Goal: Check status: Check status

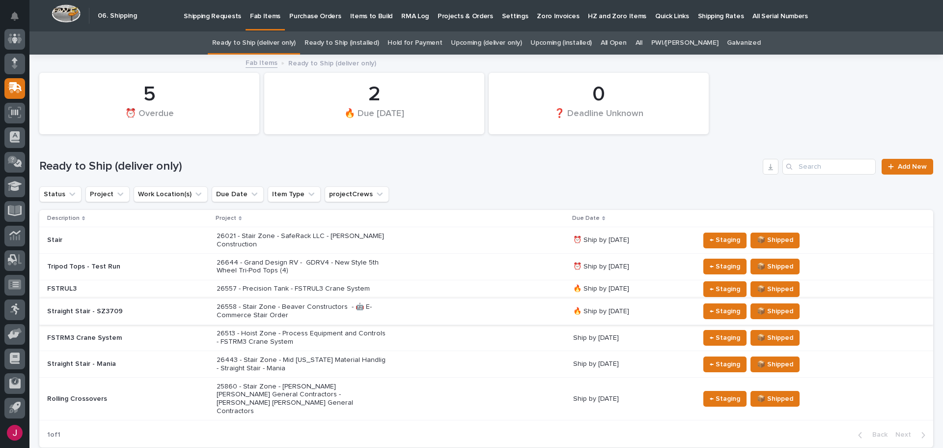
scroll to position [49, 0]
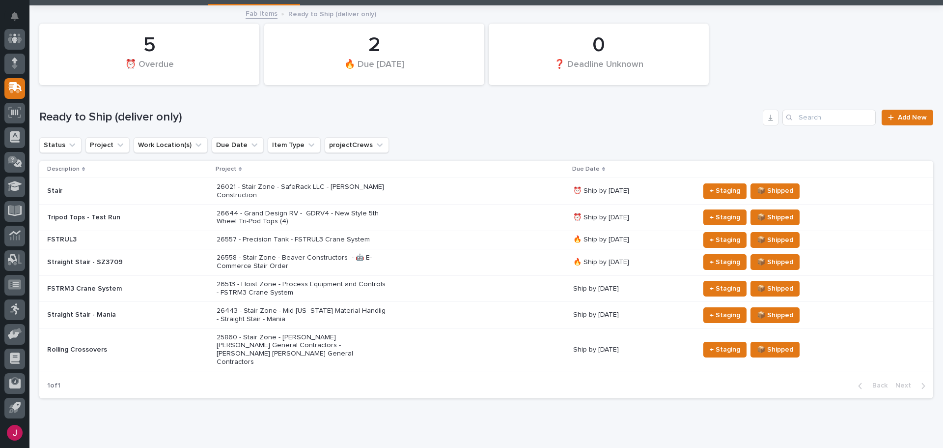
click at [142, 341] on div "Rolling Crossovers" at bounding box center [128, 349] width 162 height 16
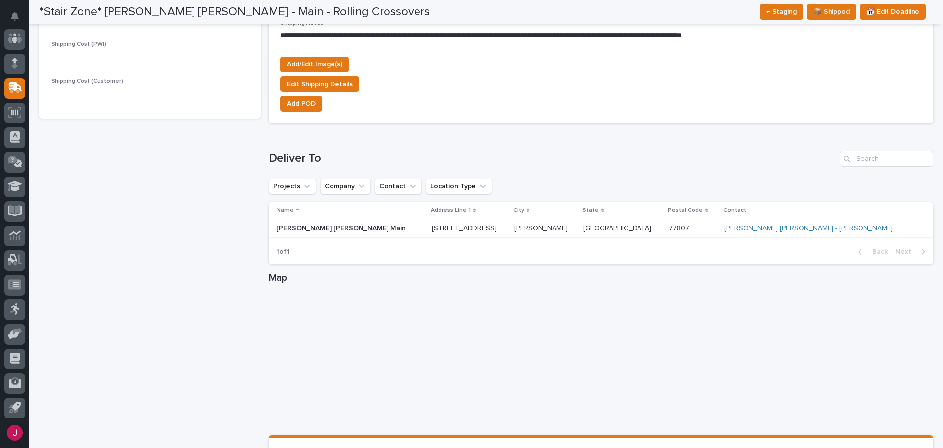
scroll to position [673, 0]
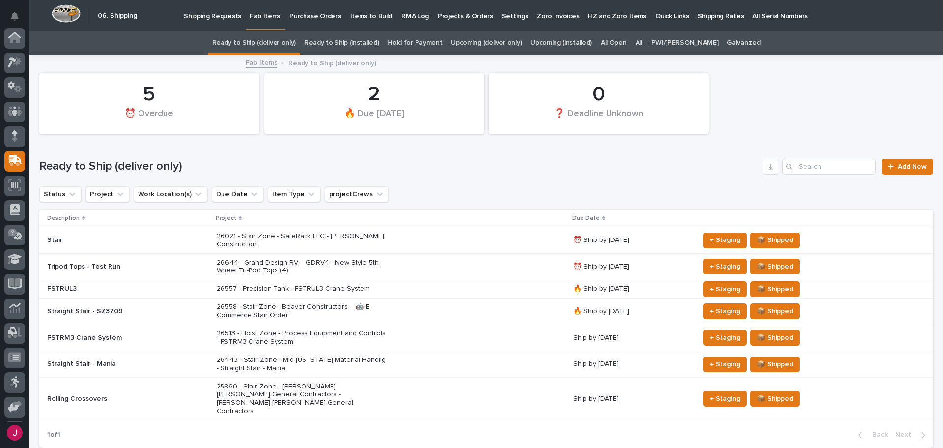
scroll to position [73, 0]
click at [317, 356] on p "26443 - Stair Zone - Mid Florida Material Handlig - Straight Stair - Mania" at bounding box center [303, 364] width 172 height 17
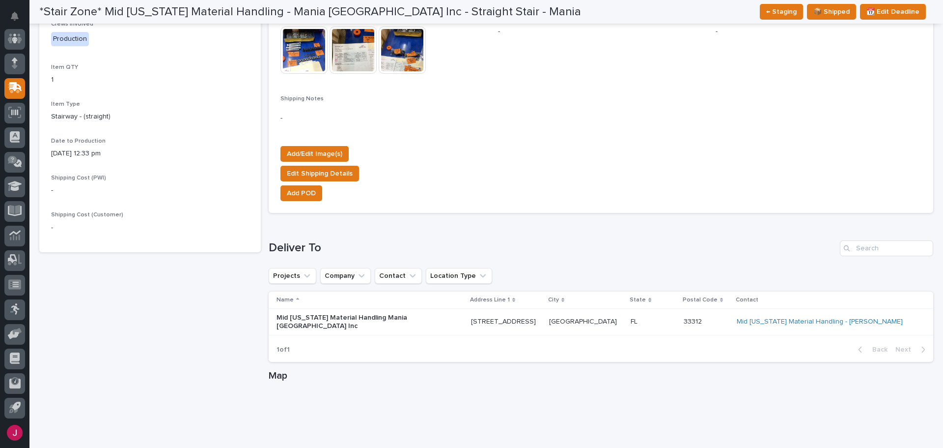
scroll to position [576, 0]
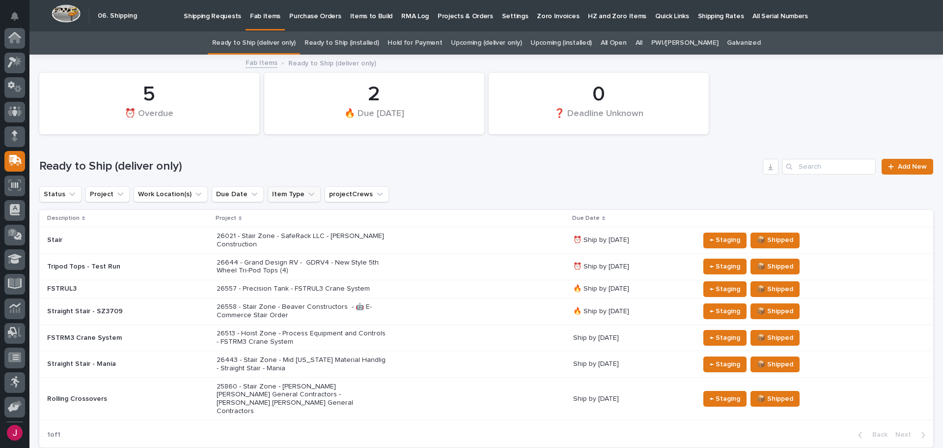
scroll to position [73, 0]
click at [136, 284] on p "FSTRUL3" at bounding box center [128, 288] width 162 height 8
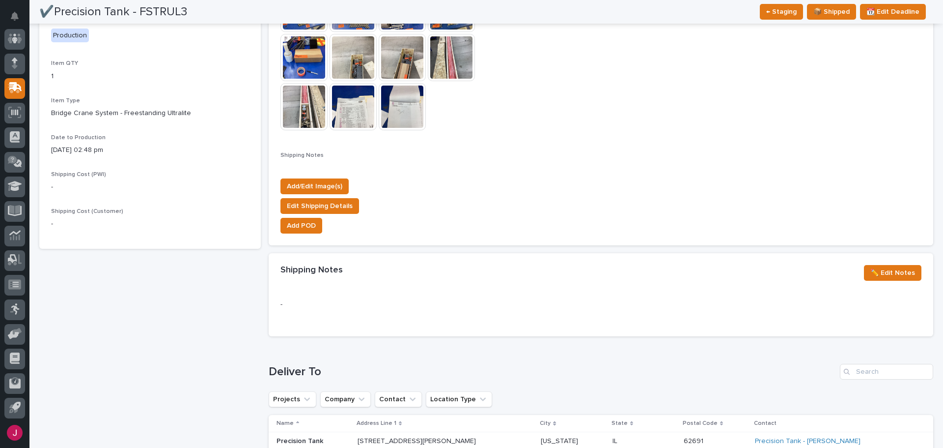
scroll to position [134, 0]
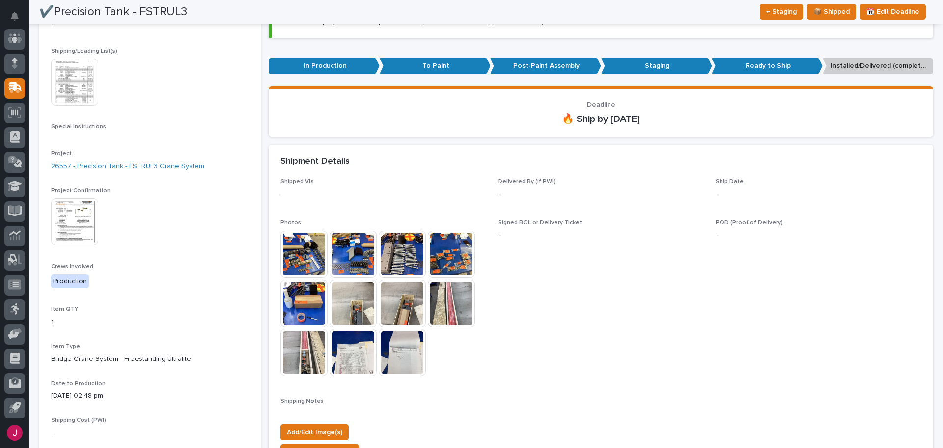
click at [88, 88] on img at bounding box center [74, 81] width 47 height 47
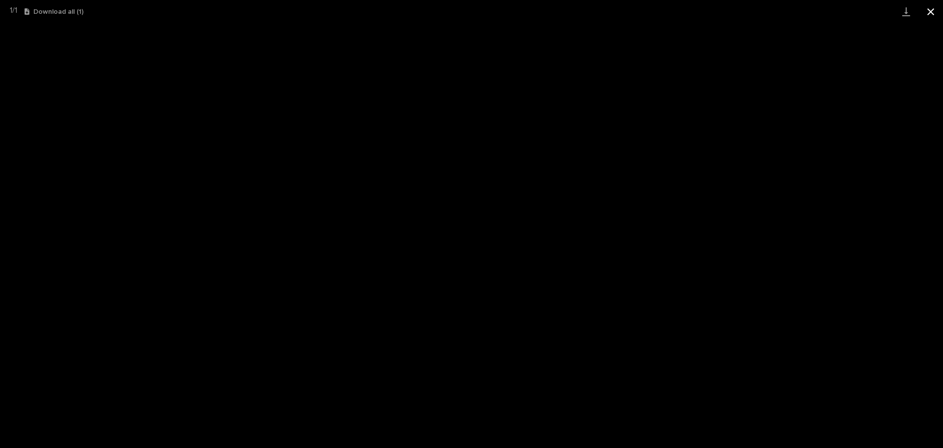
drag, startPoint x: 937, startPoint y: 12, endPoint x: 933, endPoint y: 16, distance: 5.2
click at [937, 12] on button "Close gallery" at bounding box center [931, 11] width 25 height 23
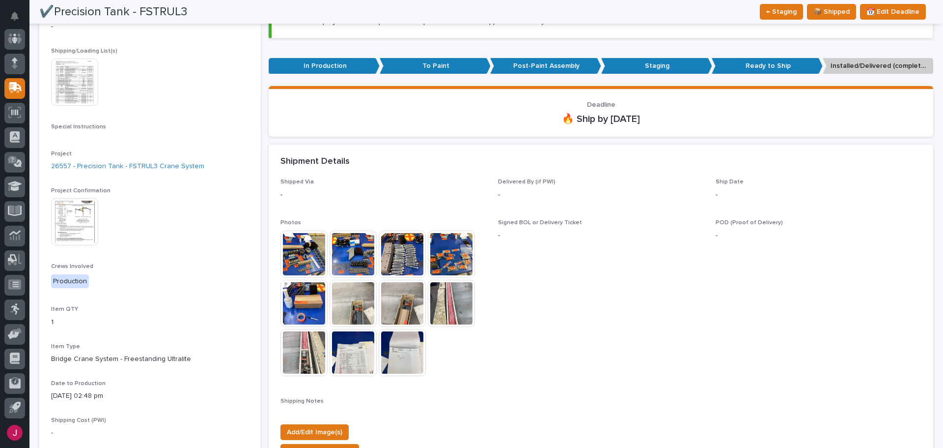
click at [369, 350] on img at bounding box center [353, 352] width 47 height 47
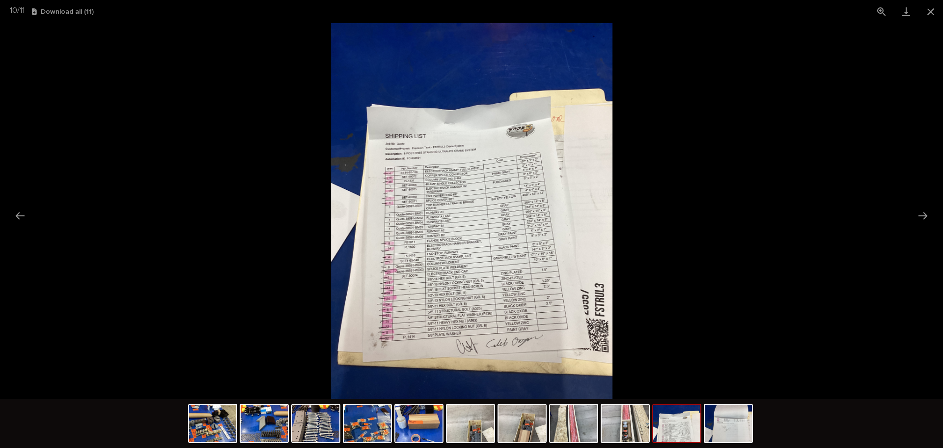
scroll to position [0, 0]
click at [399, 235] on img at bounding box center [472, 210] width 282 height 375
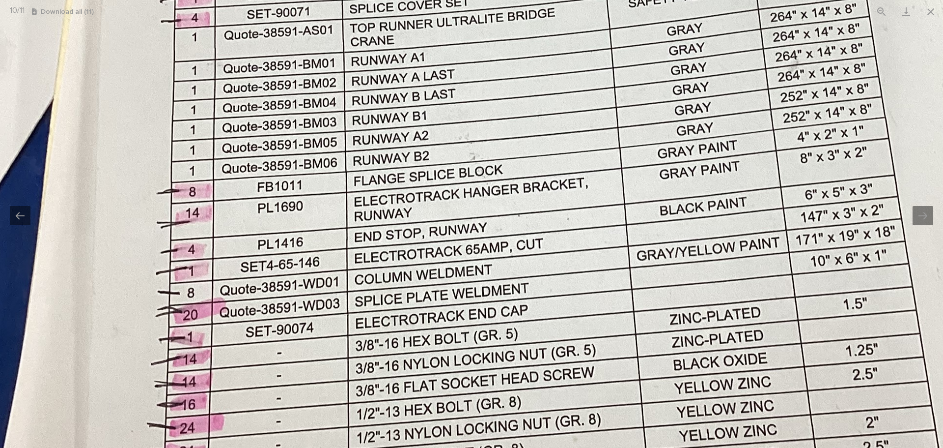
drag, startPoint x: 374, startPoint y: 196, endPoint x: 318, endPoint y: 117, distance: 96.9
click at [318, 117] on img at bounding box center [545, 53] width 1203 height 1604
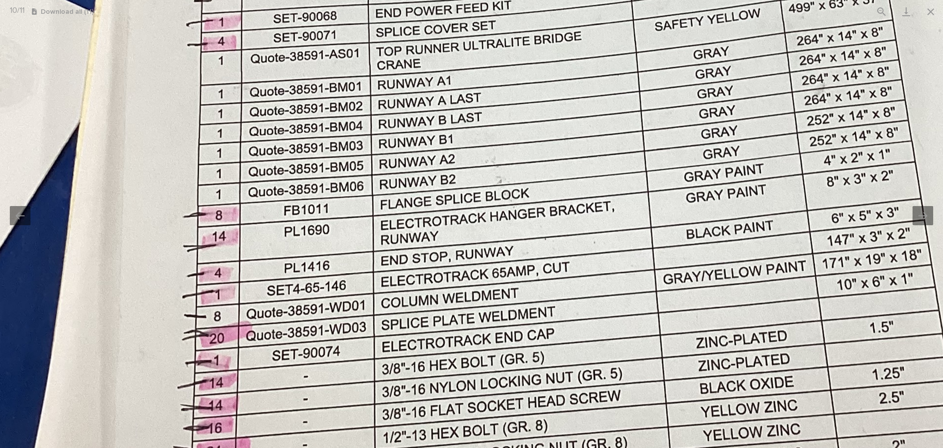
drag, startPoint x: 446, startPoint y: 417, endPoint x: 474, endPoint y: 454, distance: 46.3
click at [474, 447] on html "My Settings Log Out " 06. Shipping " was added to your account Open 06. Shippin…" at bounding box center [471, 224] width 943 height 448
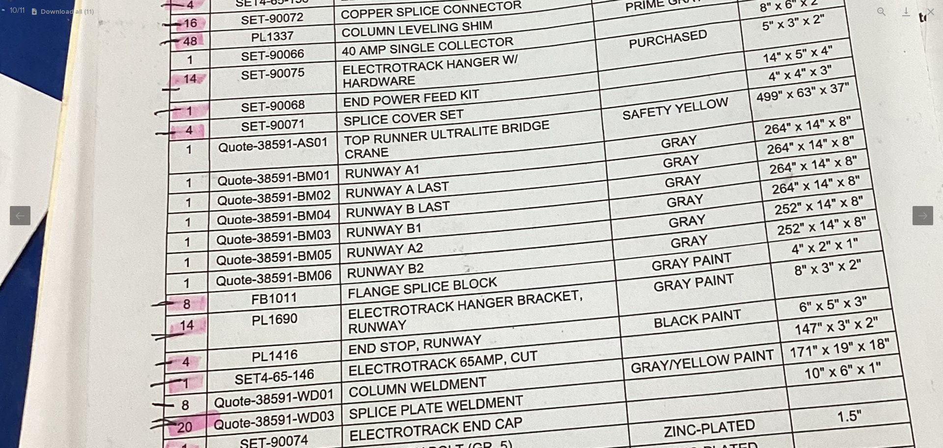
drag, startPoint x: 459, startPoint y: 290, endPoint x: 426, endPoint y: 367, distance: 83.8
click at [426, 367] on img at bounding box center [540, 165] width 1203 height 1604
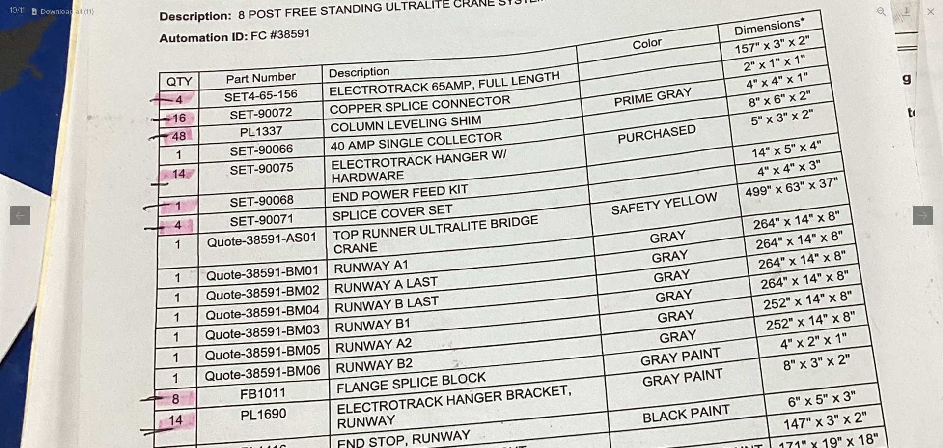
drag, startPoint x: 272, startPoint y: 184, endPoint x: 265, endPoint y: 258, distance: 75.0
click at [265, 258] on img at bounding box center [528, 260] width 1203 height 1604
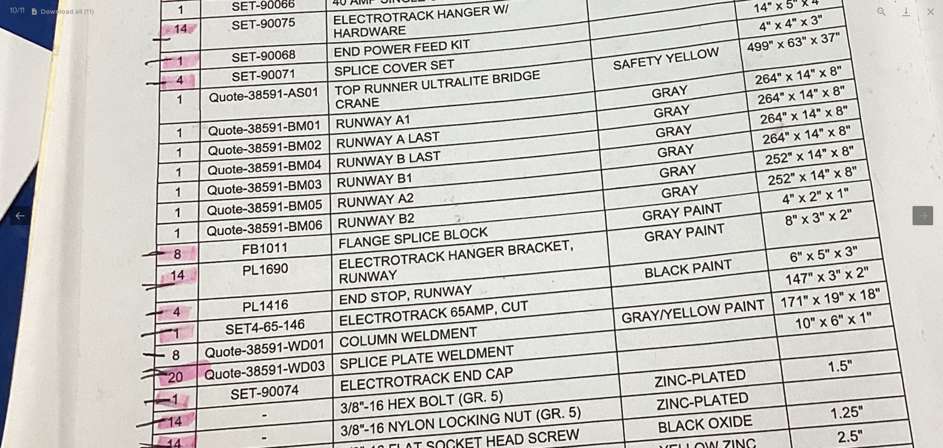
drag, startPoint x: 478, startPoint y: 153, endPoint x: 480, endPoint y: -1, distance: 154.3
click at [480, 0] on html "My Settings Log Out " 06. Shipping " was added to your account Open 06. Shippin…" at bounding box center [471, 224] width 943 height 448
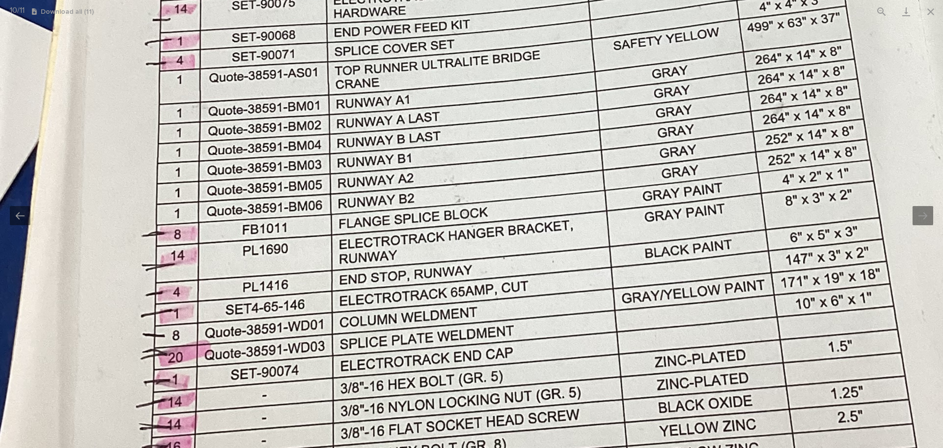
click at [421, 241] on img at bounding box center [530, 95] width 1203 height 1604
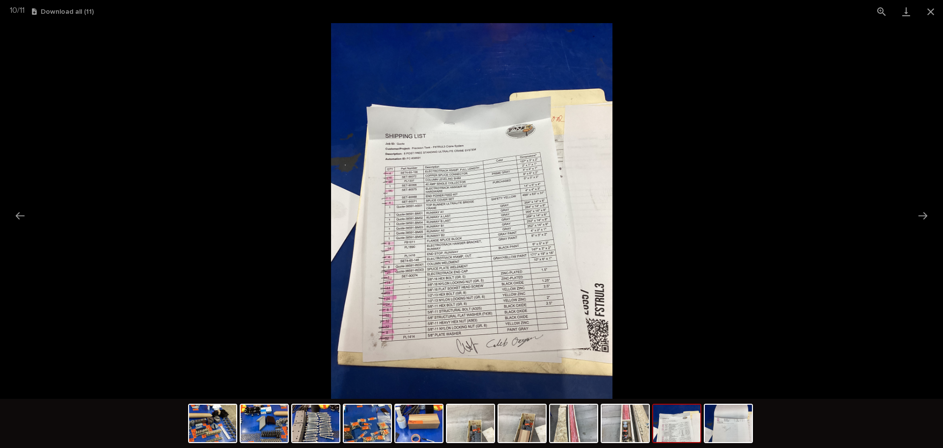
click at [459, 209] on img at bounding box center [472, 210] width 282 height 375
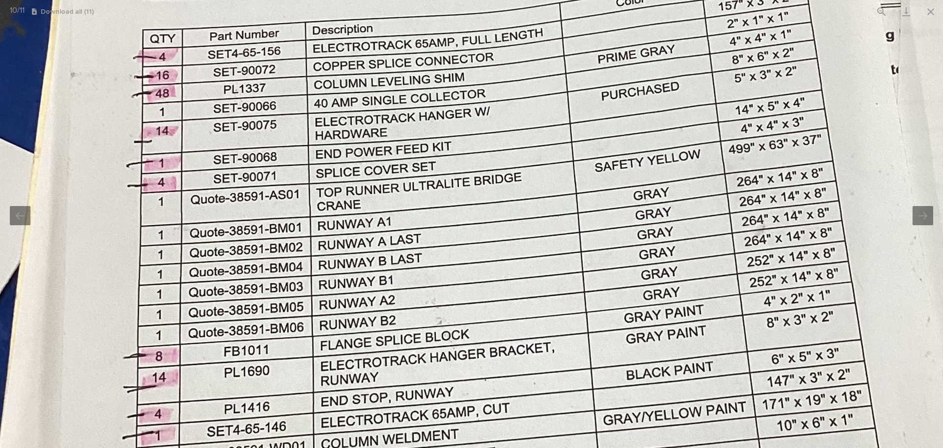
click at [412, 199] on img at bounding box center [512, 217] width 1203 height 1604
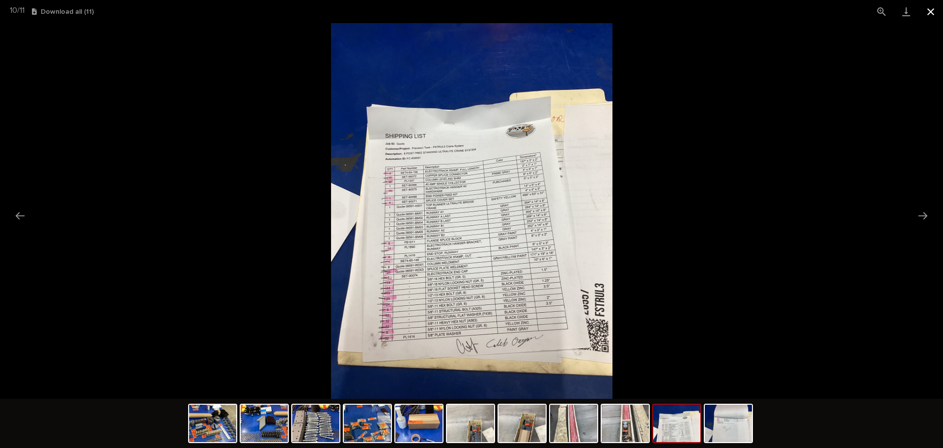
click at [929, 6] on button "Close gallery" at bounding box center [931, 11] width 25 height 23
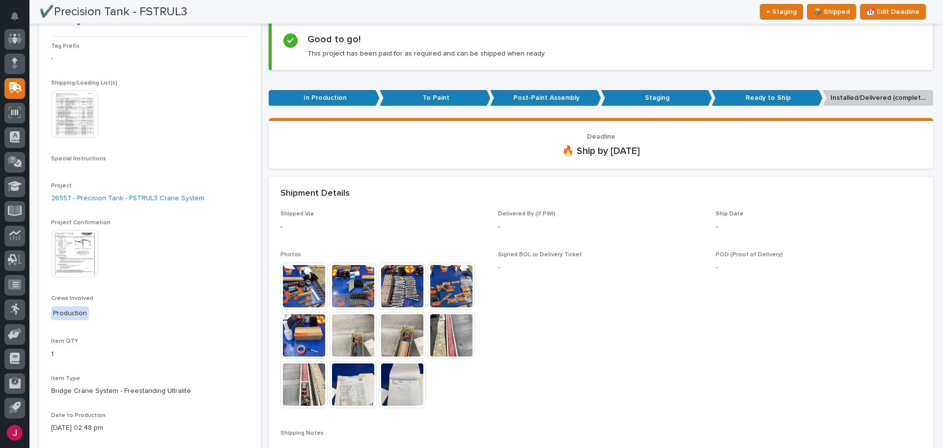
scroll to position [85, 0]
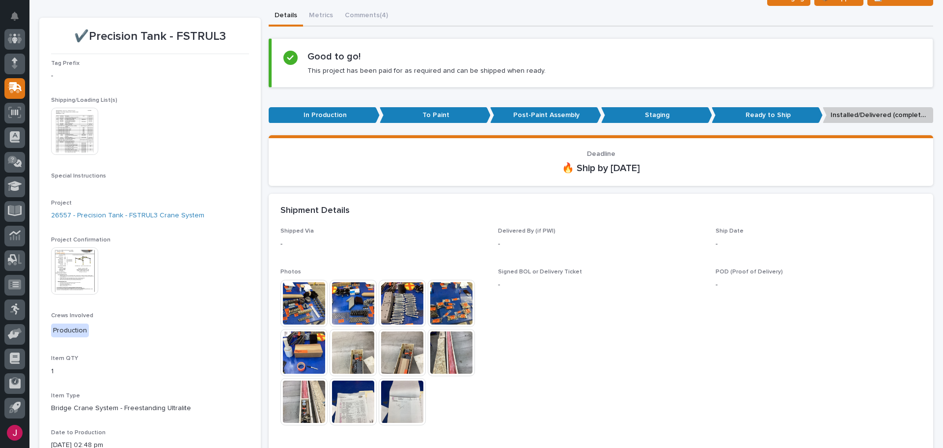
click at [92, 261] on img at bounding box center [74, 270] width 47 height 47
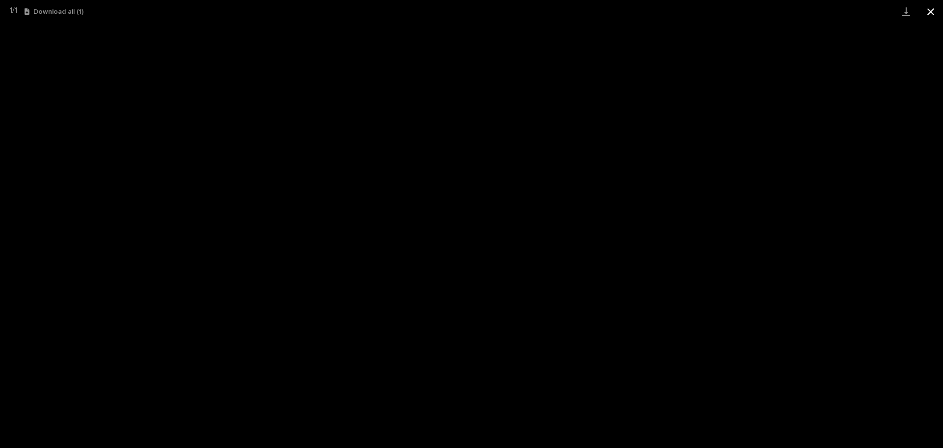
click at [928, 7] on button "Close gallery" at bounding box center [931, 11] width 25 height 23
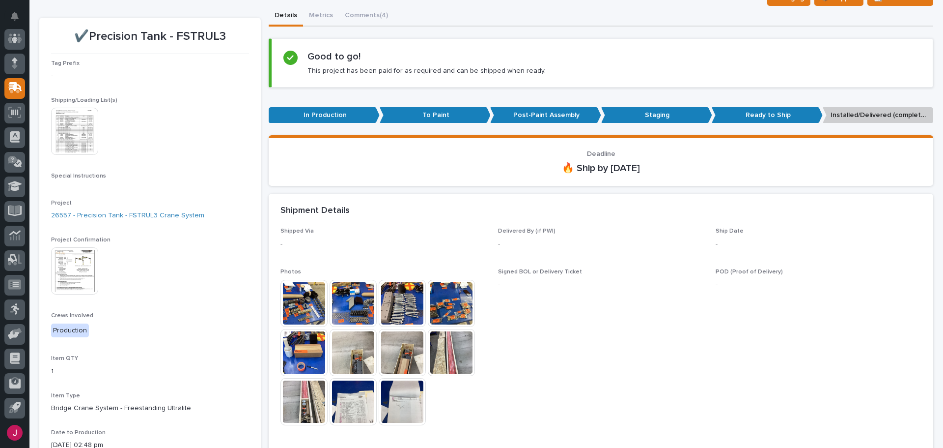
click at [306, 313] on img at bounding box center [304, 303] width 47 height 47
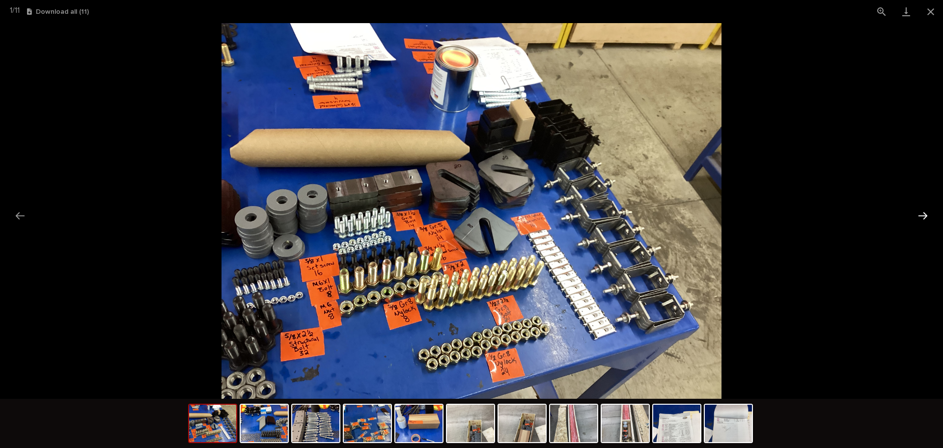
click at [922, 209] on button "Next slide" at bounding box center [923, 215] width 21 height 19
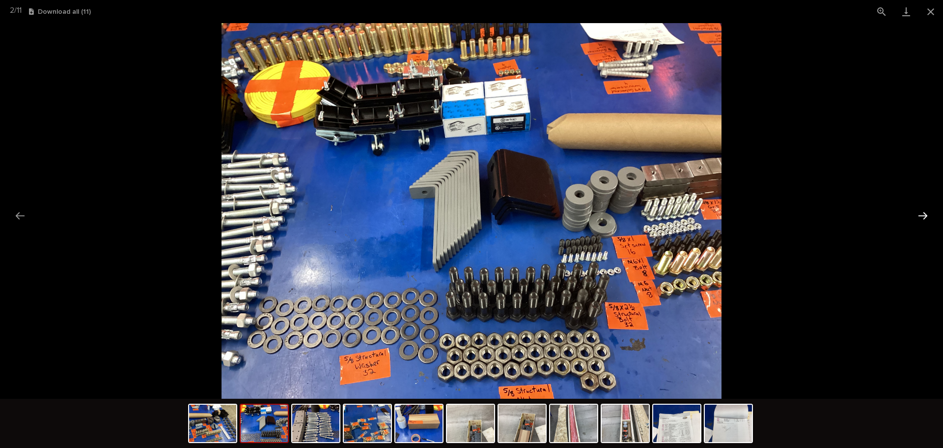
click at [922, 210] on button "Next slide" at bounding box center [923, 215] width 21 height 19
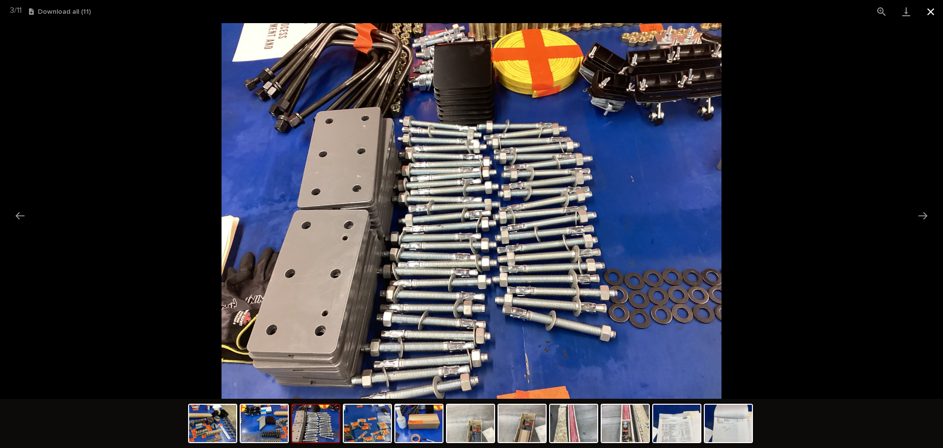
click at [932, 14] on button "Close gallery" at bounding box center [931, 11] width 25 height 23
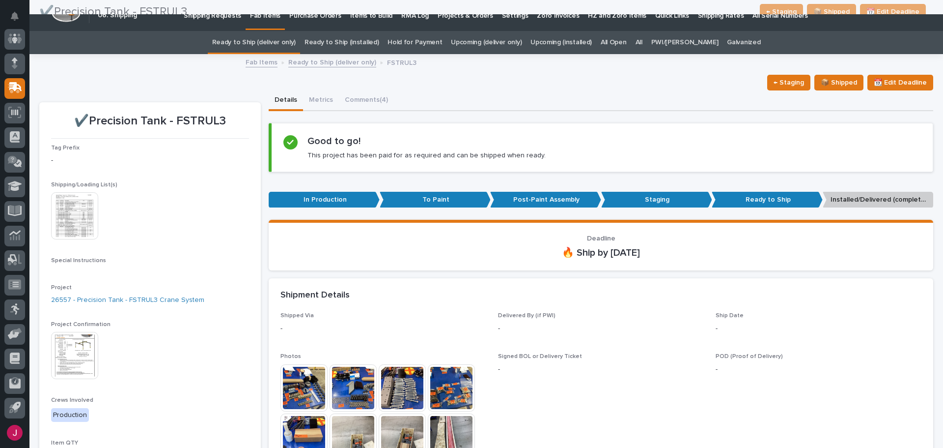
scroll to position [0, 0]
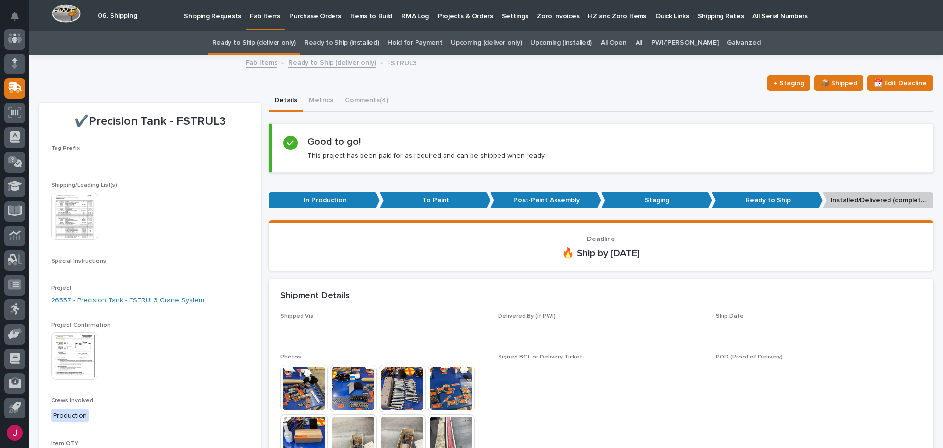
click at [489, 66] on div "Fab Items Ready to Ship (deliver only) FSTRUL3" at bounding box center [486, 64] width 491 height 14
click at [296, 36] on link "Ready to Ship (deliver only)" at bounding box center [254, 42] width 84 height 23
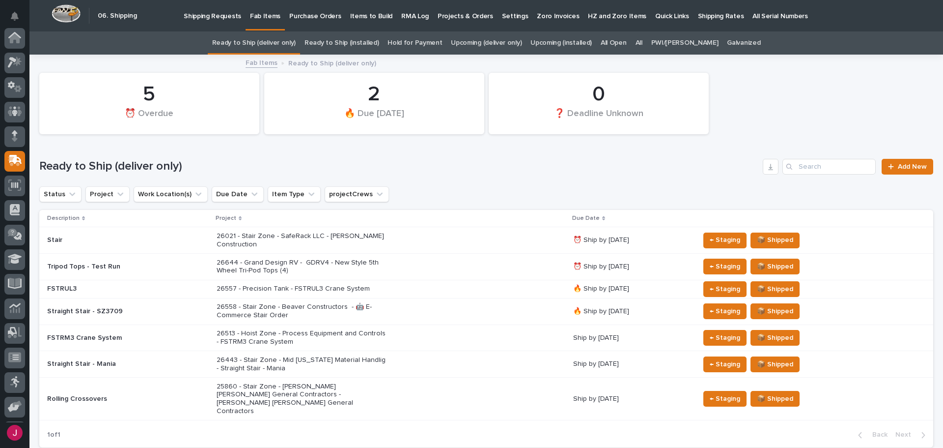
scroll to position [73, 0]
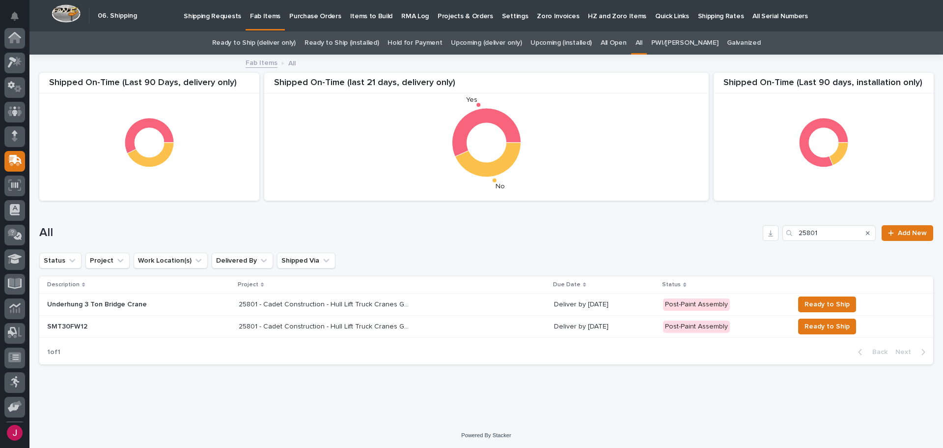
scroll to position [73, 0]
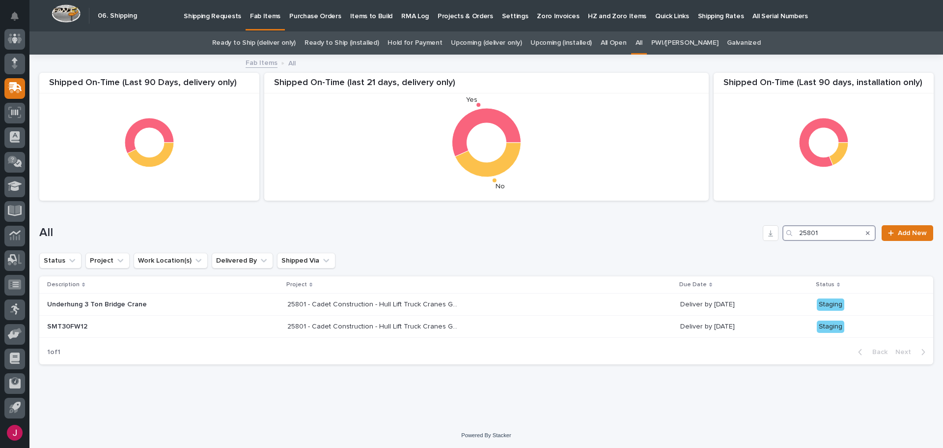
drag, startPoint x: 811, startPoint y: 229, endPoint x: 772, endPoint y: 238, distance: 39.7
click at [772, 238] on div "All 25801 Add New" at bounding box center [486, 233] width 894 height 16
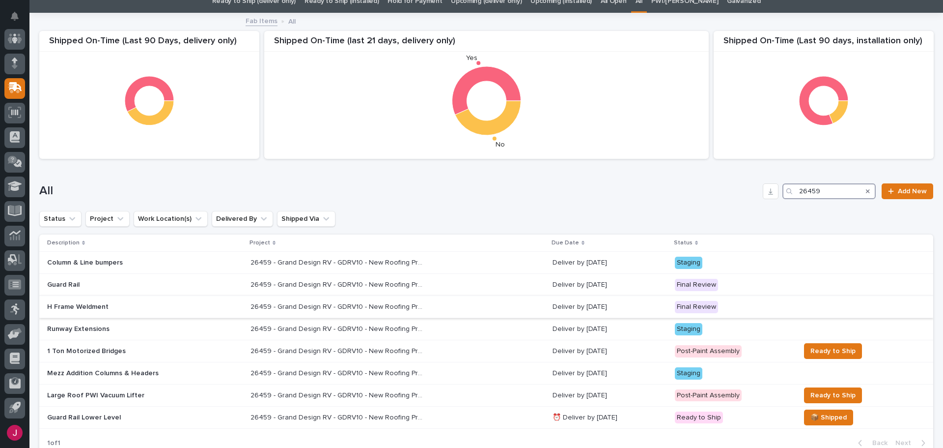
scroll to position [98, 0]
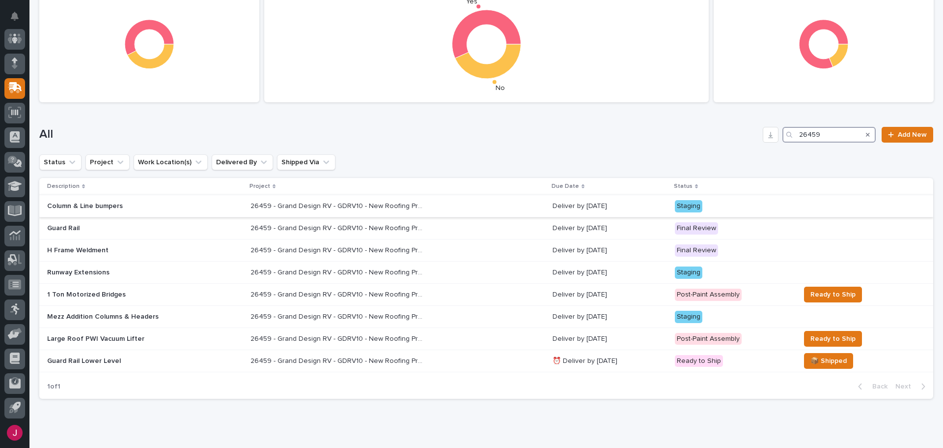
type input "26459"
click at [352, 208] on p "26459 - Grand Design RV - GDRV10 - New Roofing Project" at bounding box center [338, 205] width 174 height 10
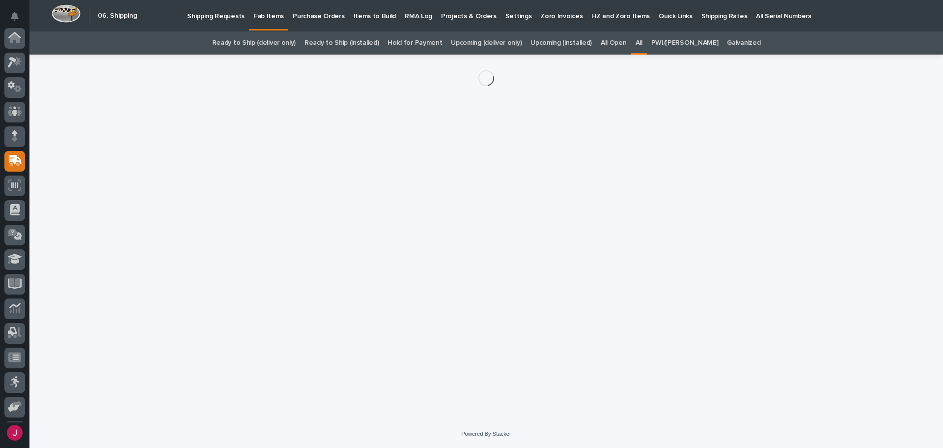
scroll to position [73, 0]
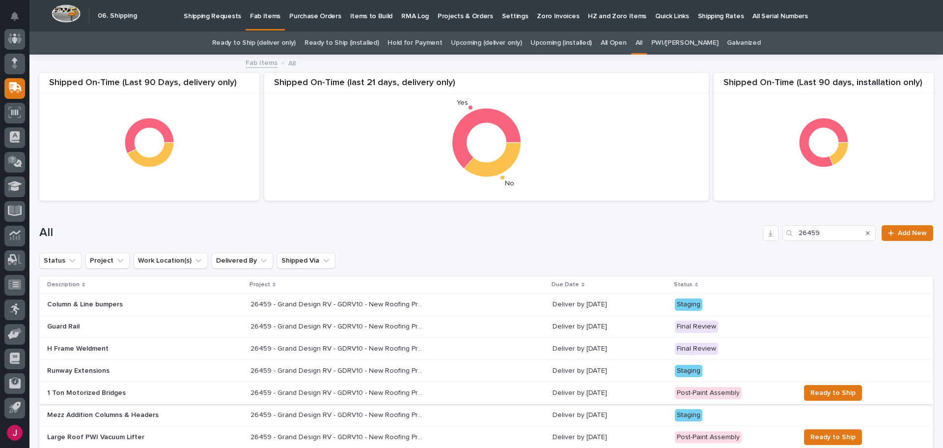
scroll to position [98, 0]
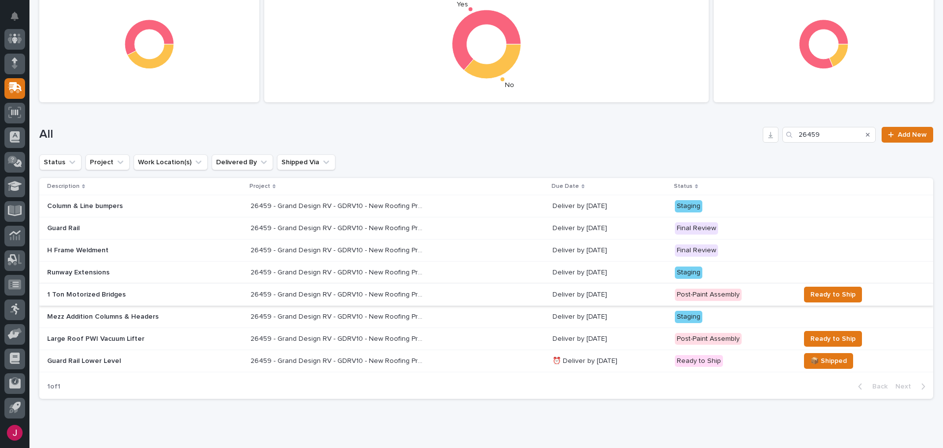
click at [331, 201] on p "26459 - Grand Design RV - GDRV10 - New Roofing Project" at bounding box center [338, 205] width 174 height 10
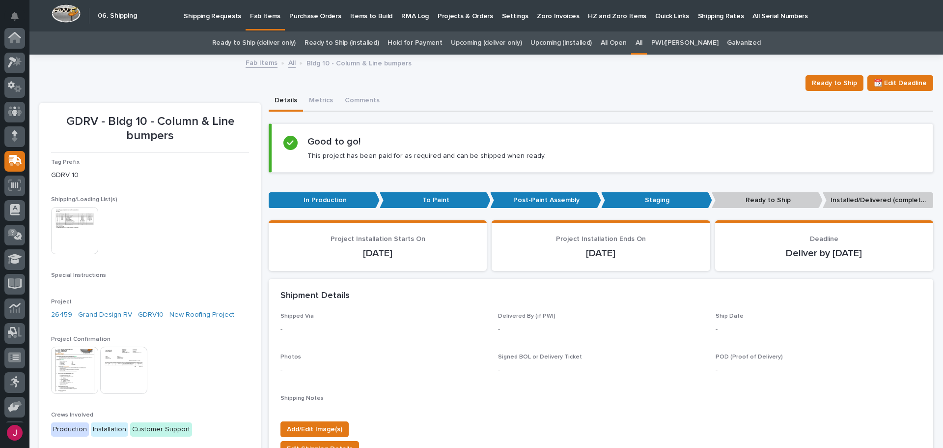
scroll to position [73, 0]
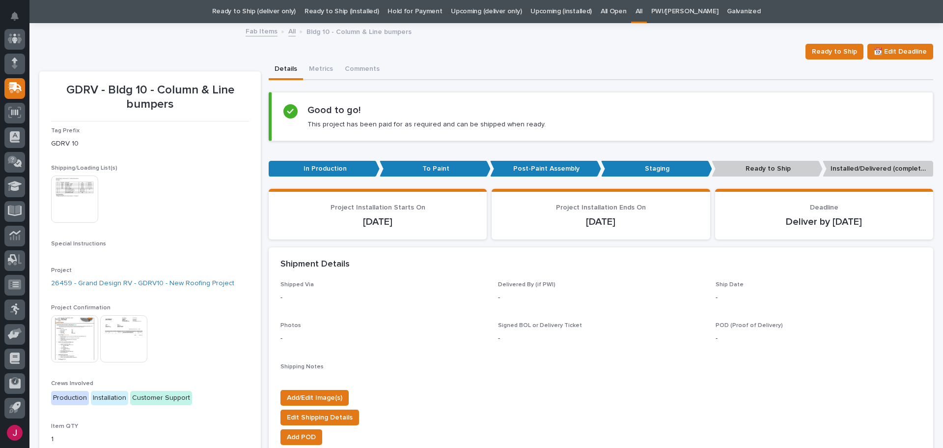
click at [84, 197] on img at bounding box center [74, 198] width 47 height 47
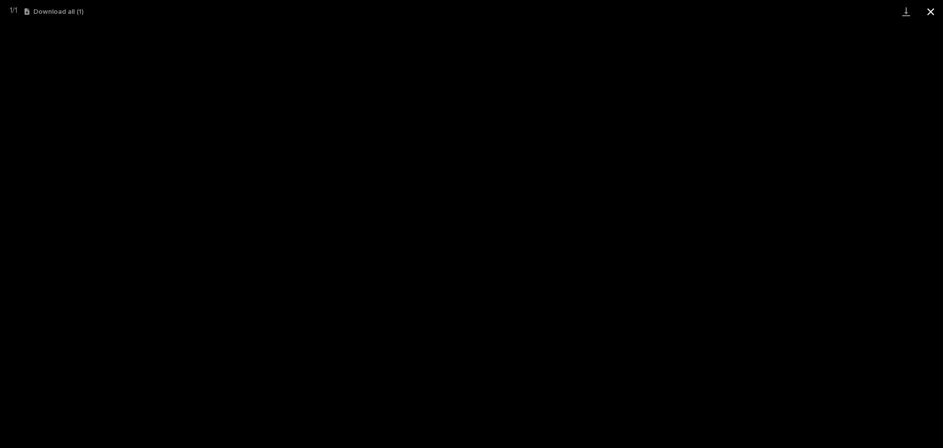
click at [933, 7] on button "Close gallery" at bounding box center [931, 11] width 25 height 23
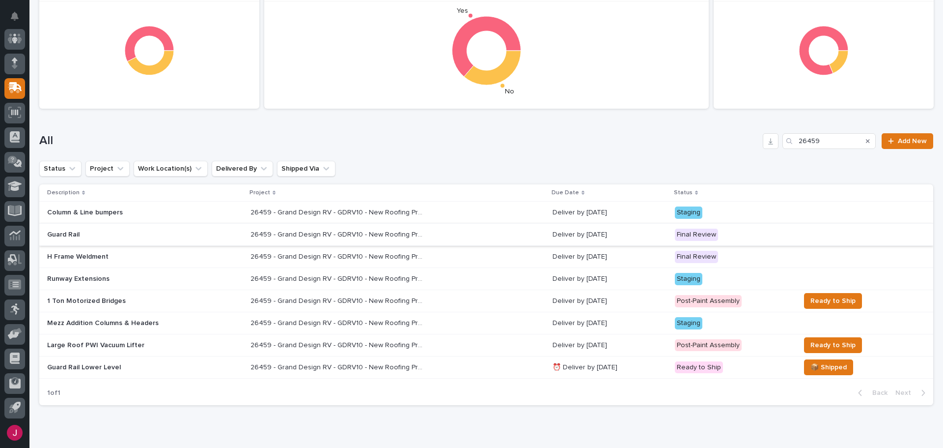
scroll to position [98, 0]
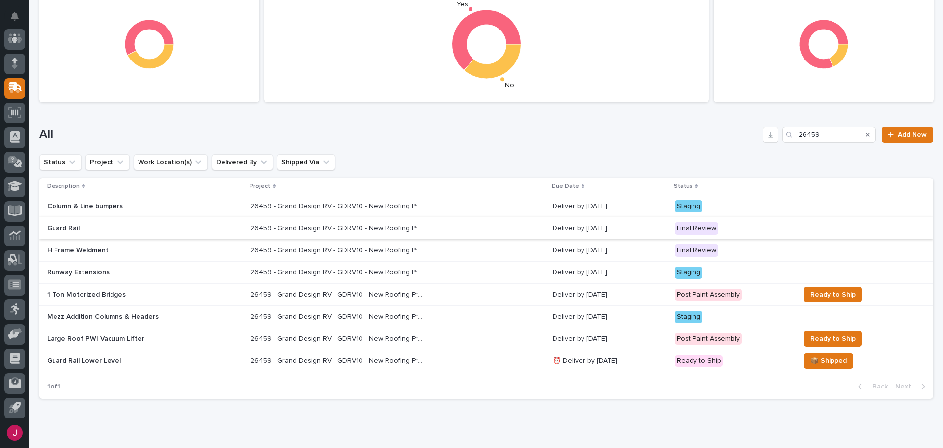
click at [414, 271] on p "26459 - Grand Design RV - GDRV10 - New Roofing Project" at bounding box center [338, 271] width 174 height 10
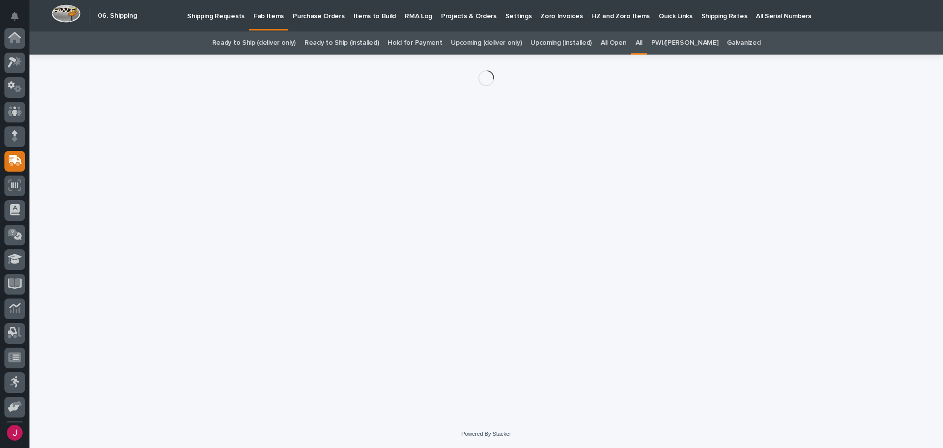
scroll to position [73, 0]
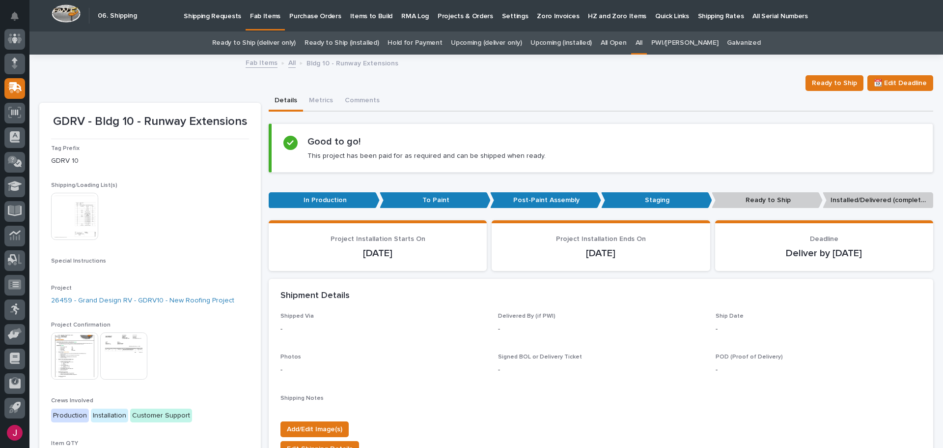
click at [86, 220] on img at bounding box center [74, 216] width 47 height 47
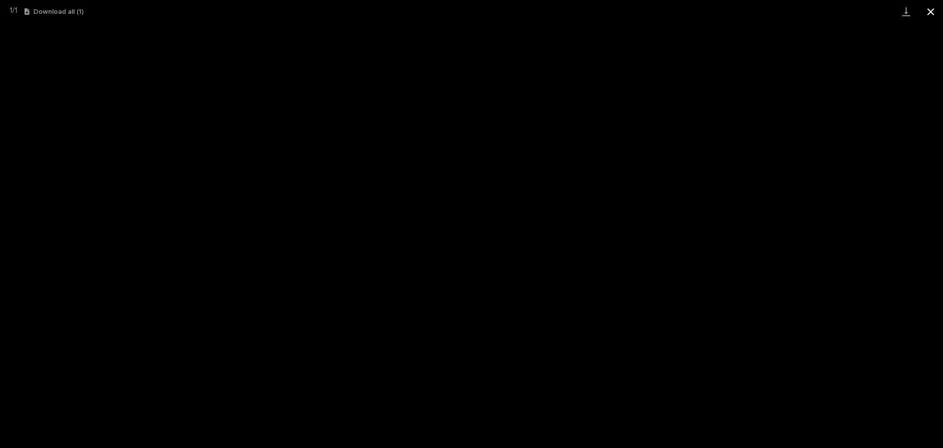
click at [933, 12] on button "Close gallery" at bounding box center [931, 11] width 25 height 23
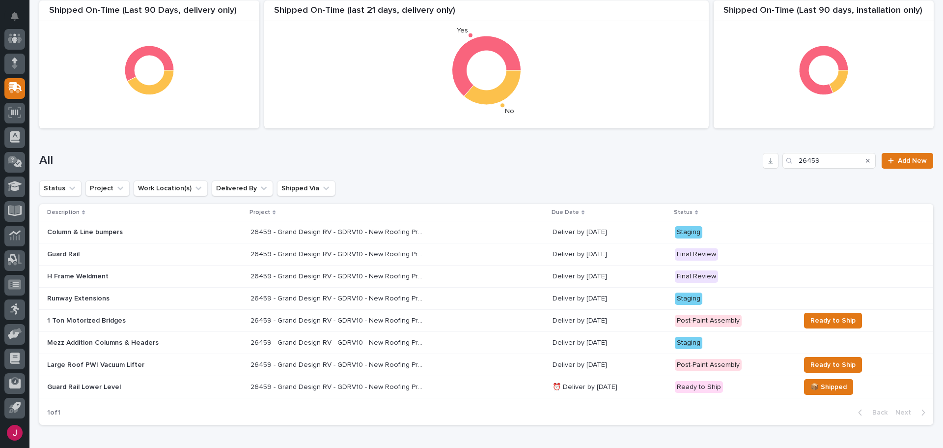
scroll to position [134, 0]
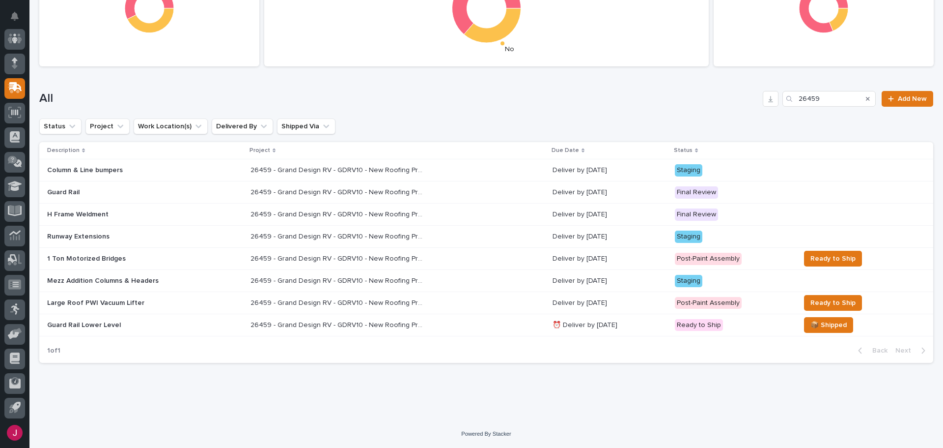
click at [374, 279] on p "26459 - Grand Design RV - GDRV10 - New Roofing Project" at bounding box center [338, 280] width 174 height 10
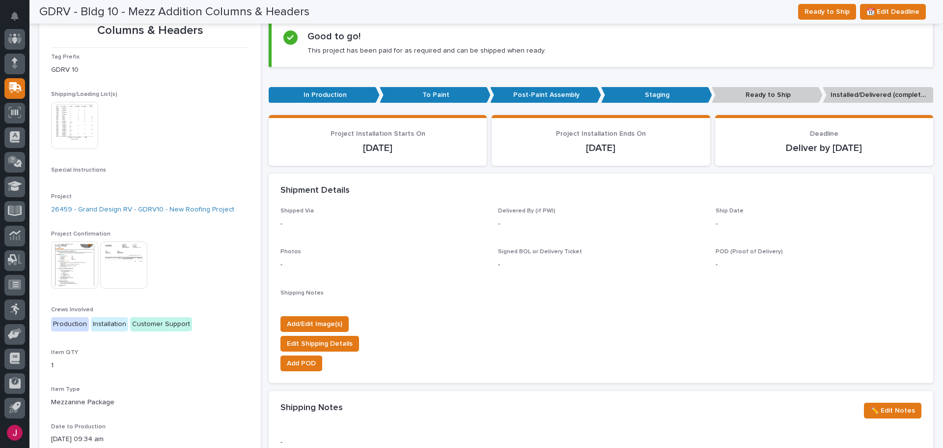
scroll to position [98, 0]
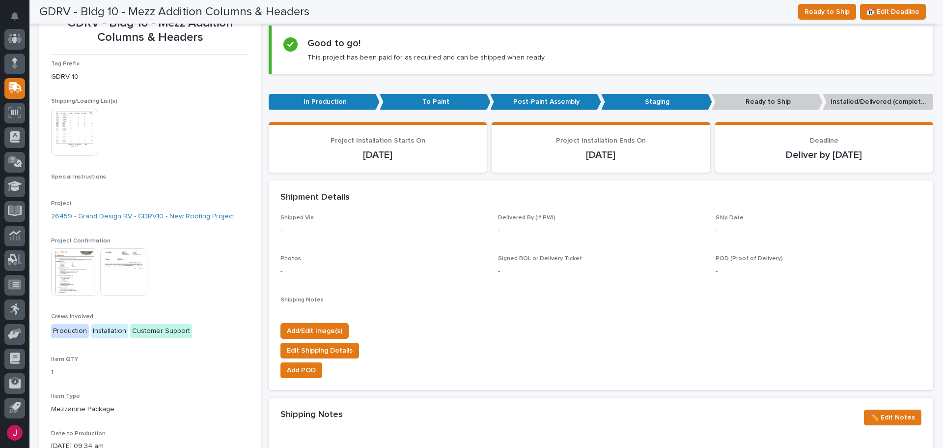
click at [90, 132] on img at bounding box center [74, 132] width 47 height 47
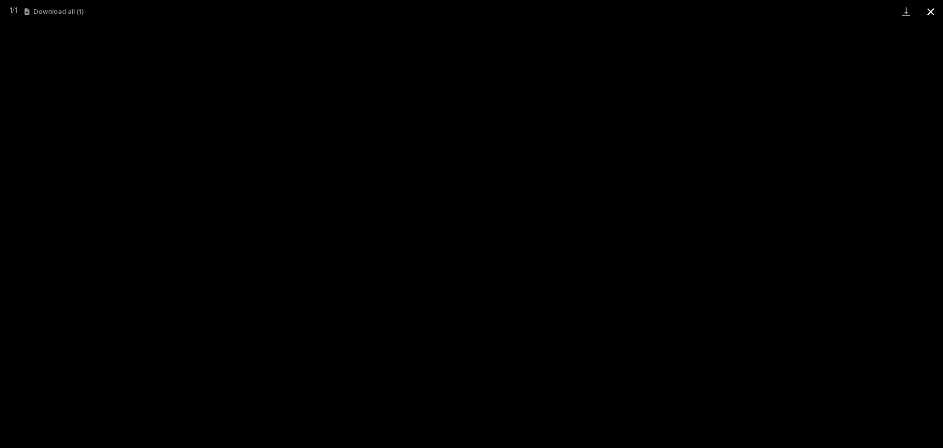
click at [931, 6] on button "Close gallery" at bounding box center [931, 11] width 25 height 23
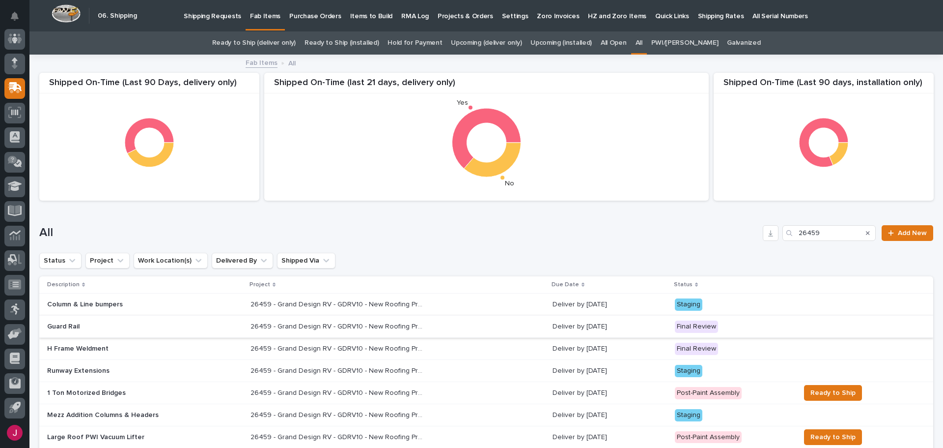
scroll to position [134, 0]
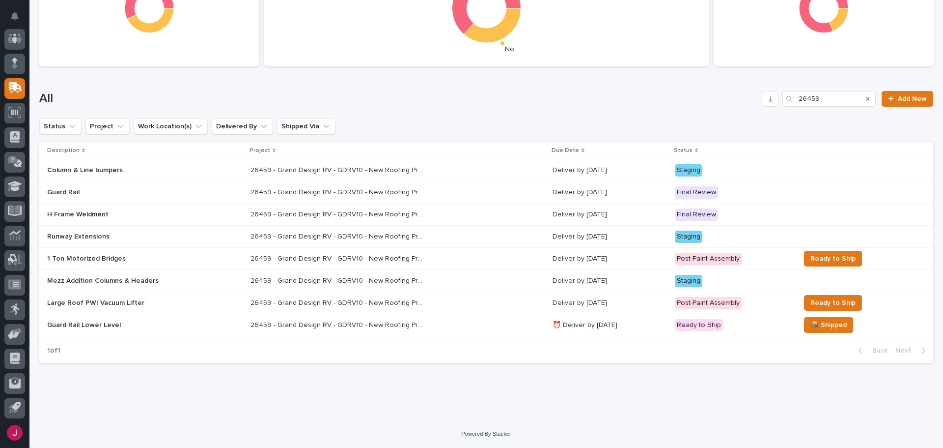
click at [393, 327] on p "26459 - Grand Design RV - GDRV10 - New Roofing Project" at bounding box center [338, 324] width 174 height 10
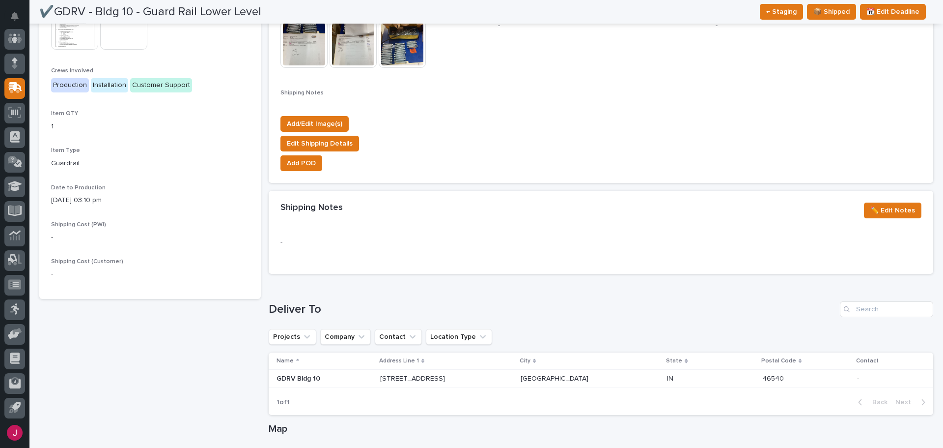
scroll to position [147, 0]
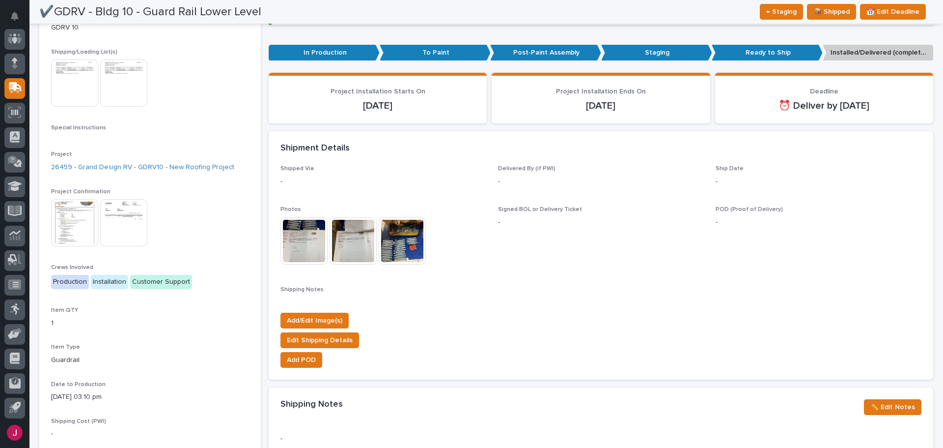
click at [84, 72] on img at bounding box center [74, 82] width 47 height 47
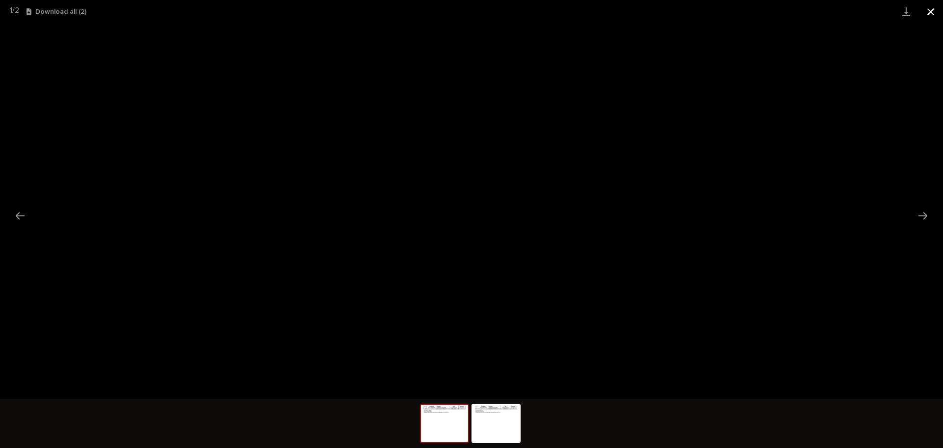
click at [933, 3] on button "Close gallery" at bounding box center [931, 11] width 25 height 23
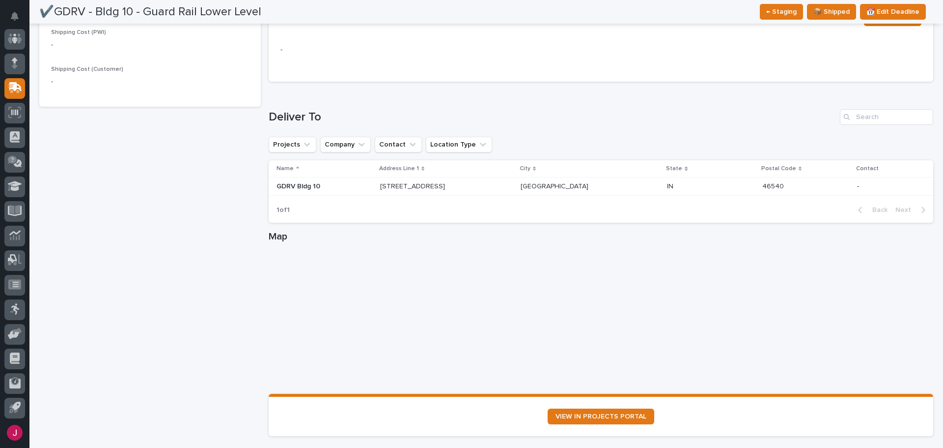
scroll to position [540, 0]
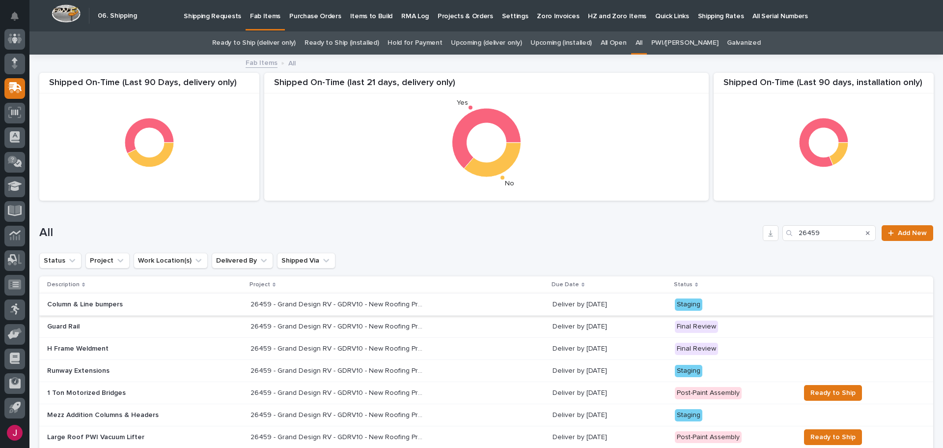
scroll to position [98, 0]
